Goal: Download file/media

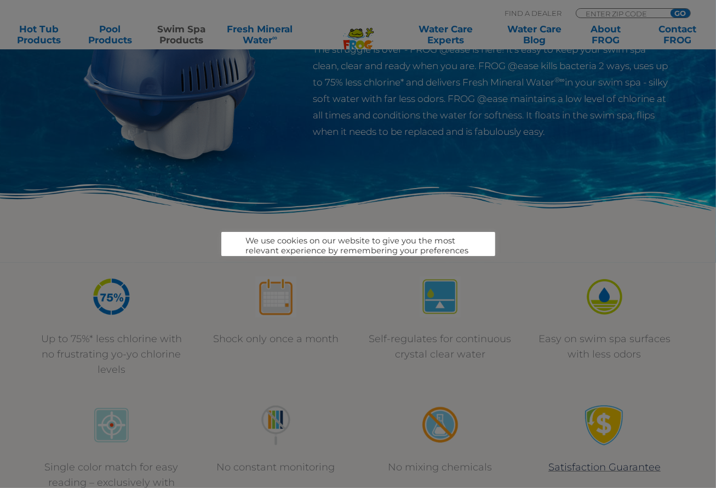
scroll to position [219, 0]
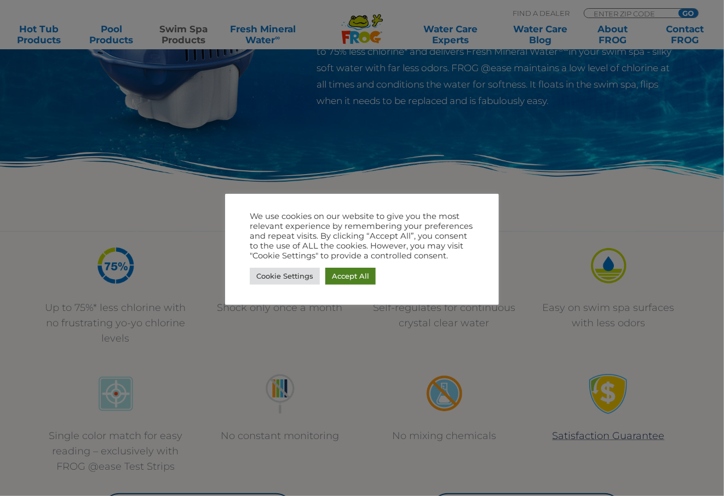
click at [358, 277] on link "Accept All" at bounding box center [350, 276] width 50 height 17
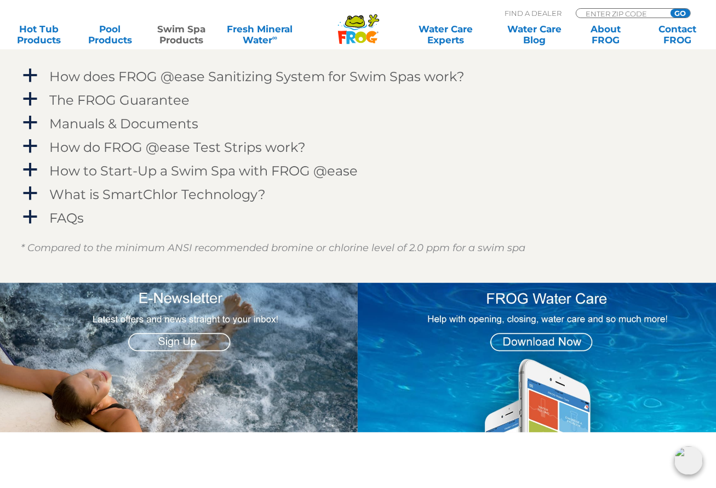
scroll to position [1260, 0]
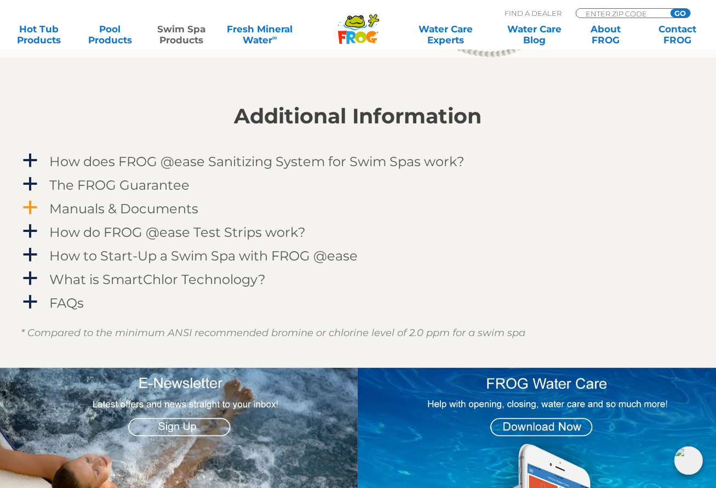
click at [131, 203] on h4 "Manuals & Documents" at bounding box center [124, 208] width 149 height 15
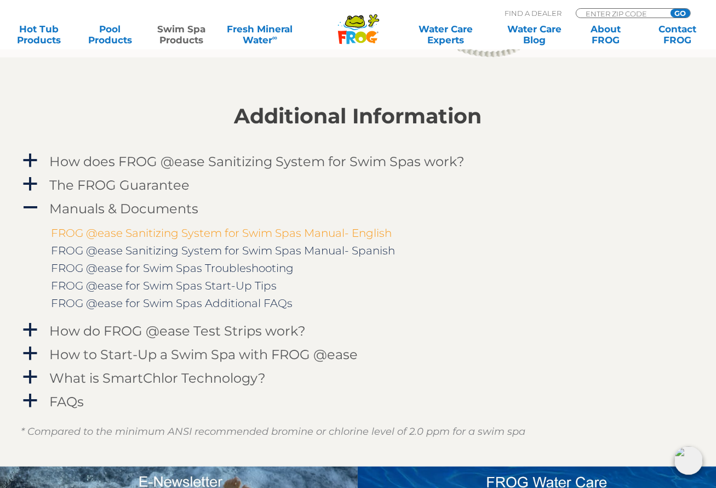
click at [129, 233] on link "FROG @ease Sanitizing System for Swim Spas Manual- English" at bounding box center [221, 232] width 341 height 13
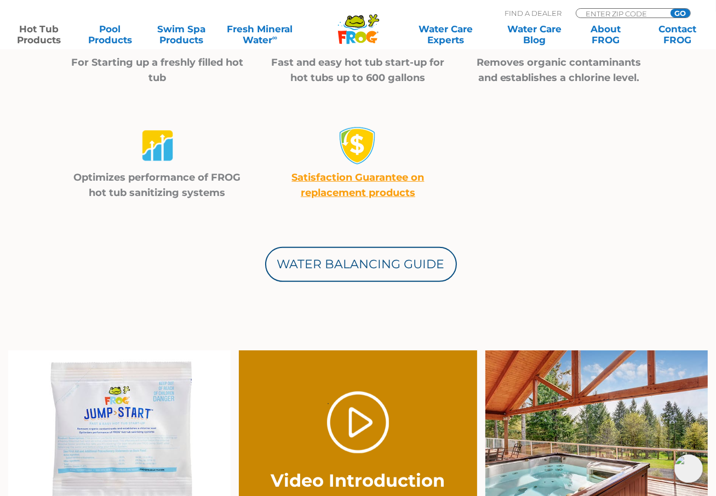
scroll to position [712, 0]
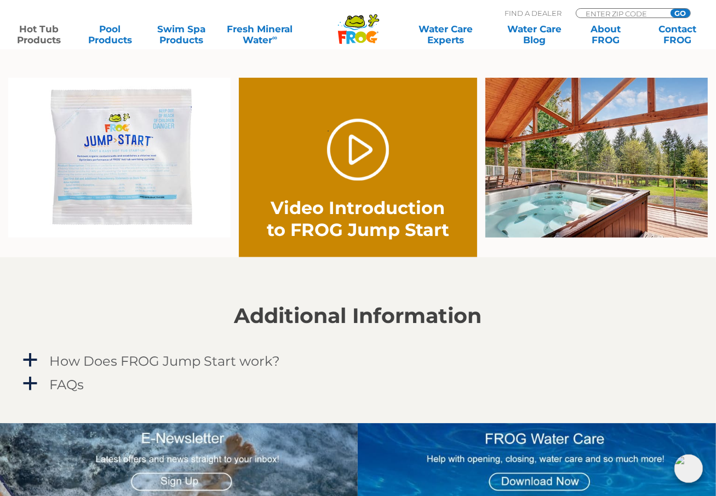
click at [131, 180] on img at bounding box center [119, 158] width 222 height 161
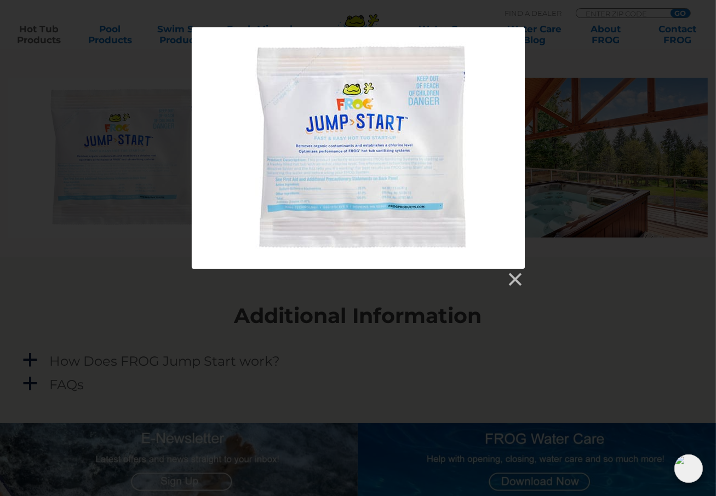
click at [346, 194] on div at bounding box center [358, 148] width 333 height 242
click at [522, 282] on link at bounding box center [514, 280] width 16 height 16
